Goal: Check status

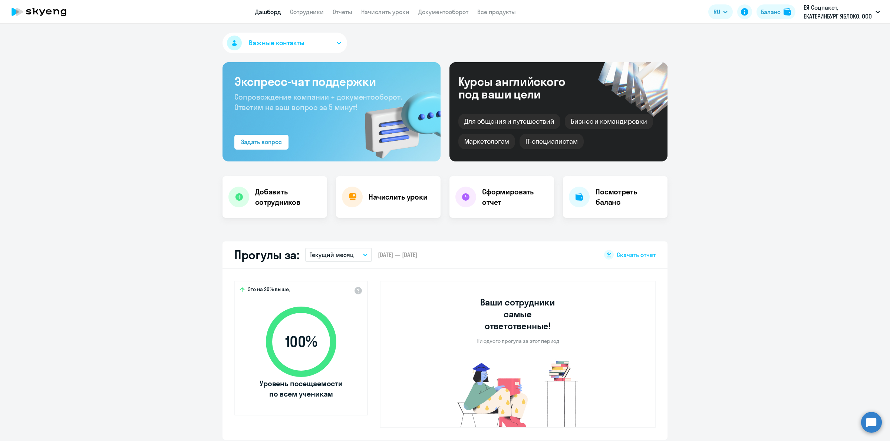
select select "30"
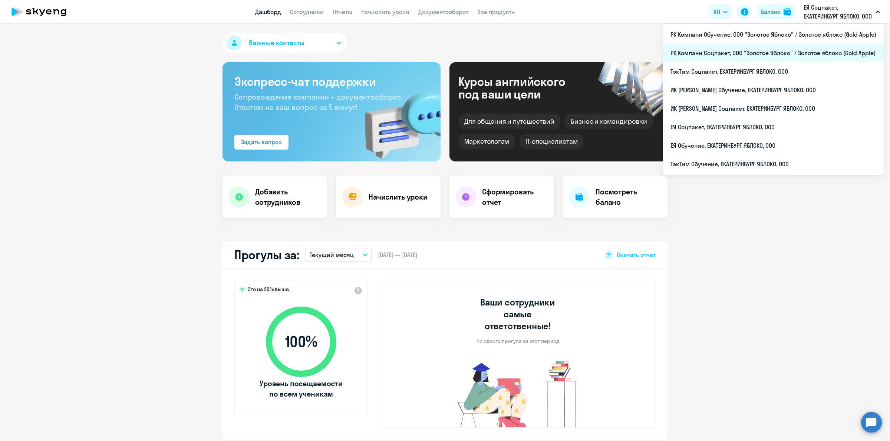
click at [781, 58] on li "РК Компани Соцпакет, ООО "Золотое Яблоко" / Золотое яблоко (Gold Apple)" at bounding box center [773, 53] width 221 height 19
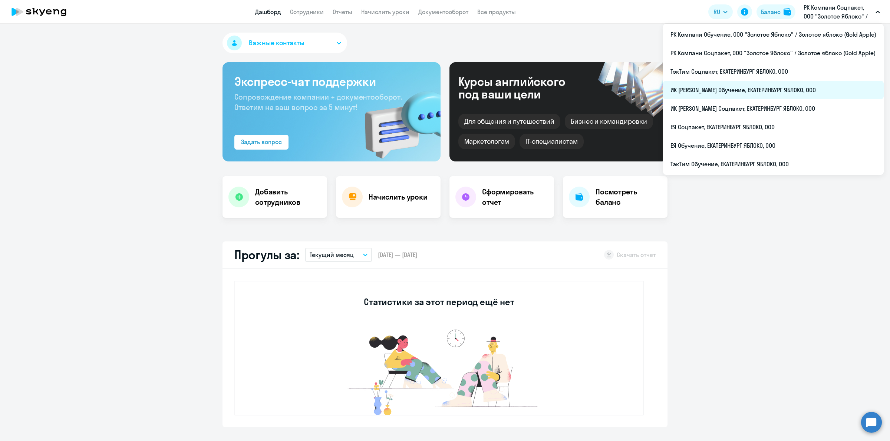
select select "30"
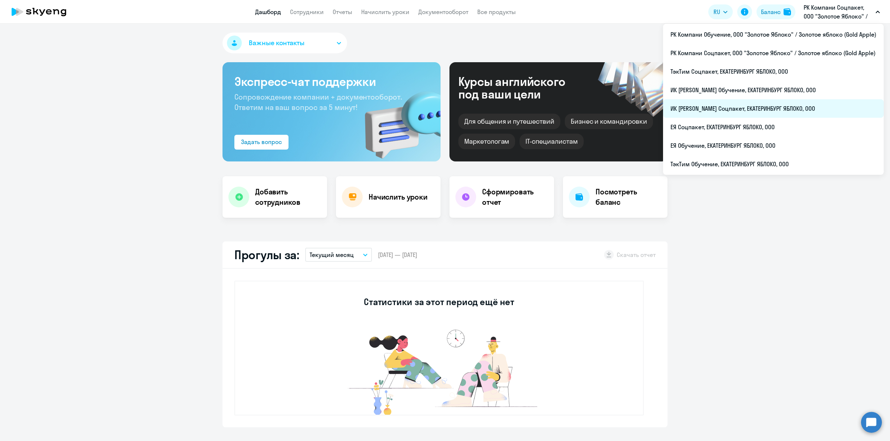
click at [779, 112] on li "ИК [PERSON_NAME] Соцпакет, ЕКАТЕРИНБУРГ ЯБЛОКО, ООО" at bounding box center [773, 108] width 221 height 19
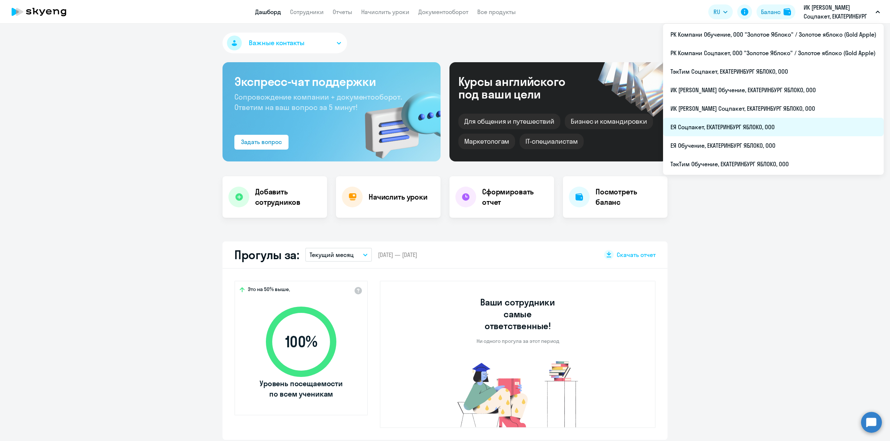
click at [755, 123] on li "ЕЯ Соцпакет, ЕКАТЕРИНБУРГ ЯБЛОКО, ООО" at bounding box center [773, 127] width 221 height 19
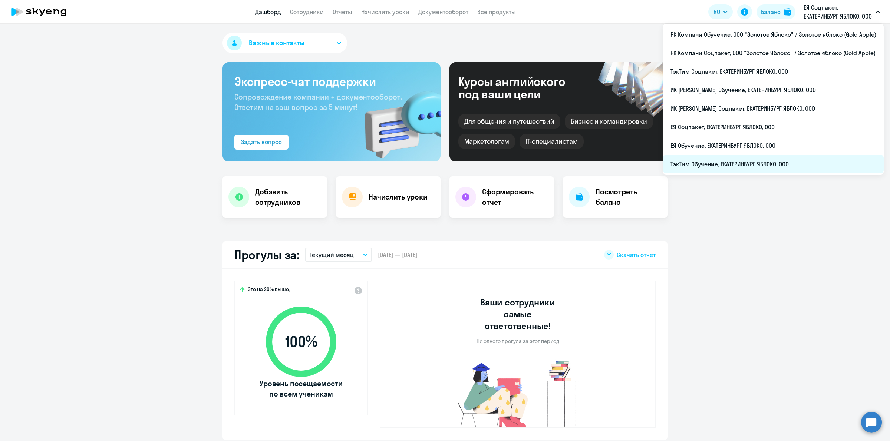
click at [747, 158] on li "ТэкТим Обучение, ЕКАТЕРИНБУРГ ЯБЛОКО, ООО" at bounding box center [773, 164] width 221 height 19
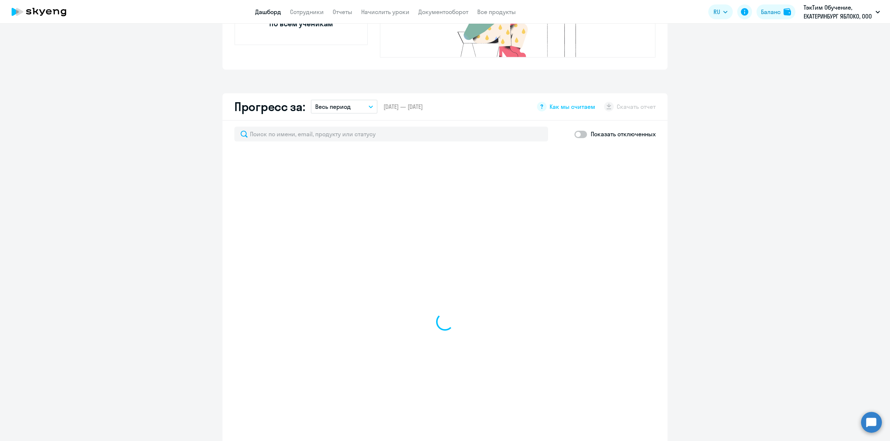
scroll to position [463, 0]
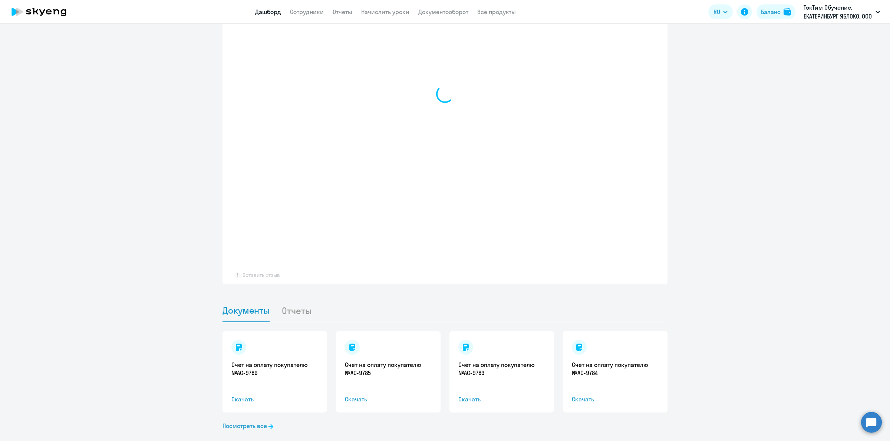
select select "30"
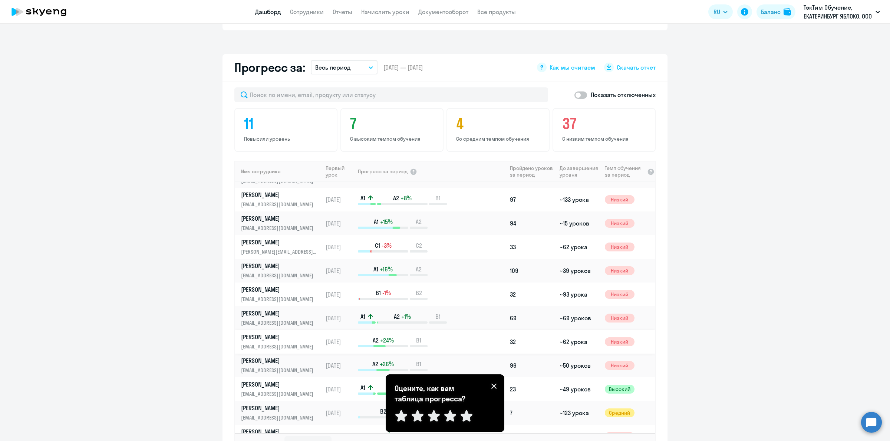
scroll to position [371, 0]
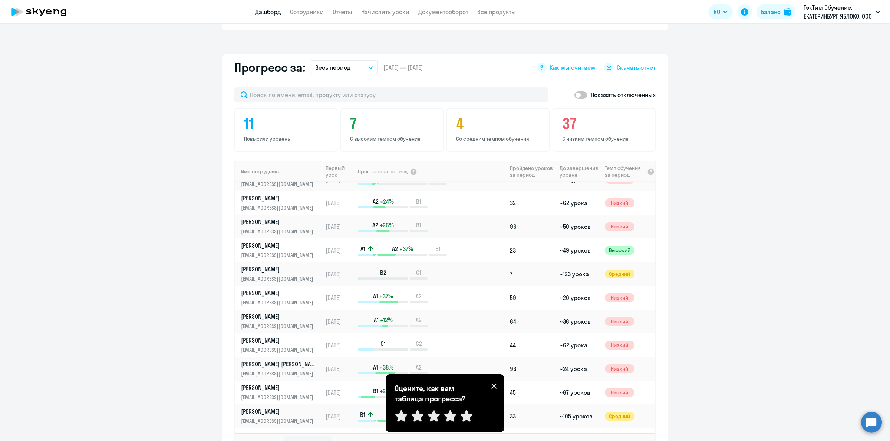
click at [491, 387] on icon at bounding box center [494, 387] width 6 height 6
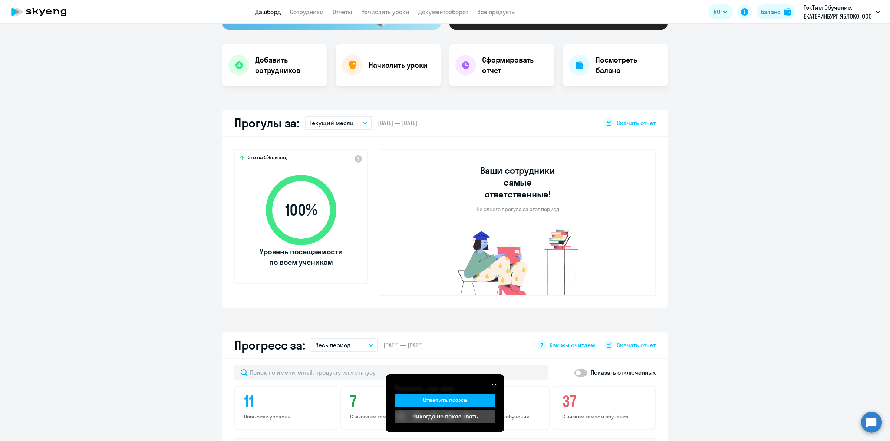
scroll to position [0, 0]
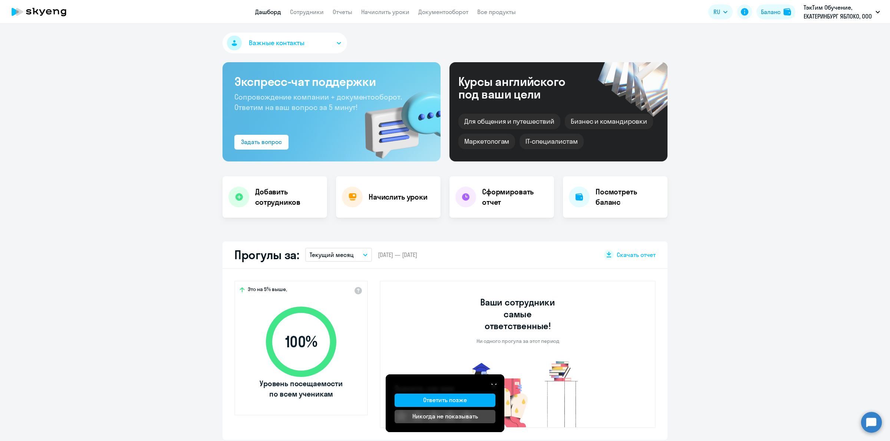
drag, startPoint x: 668, startPoint y: 376, endPoint x: 665, endPoint y: 371, distance: 6.0
click at [668, 376] on app-truancy-attendance-dashboard "Прогулы за: Текущий месяц – [DATE] — [DATE] Скачать отчет Это на 5% выше, 100 %…" at bounding box center [445, 341] width 890 height 199
